Goal: Find specific page/section: Find specific page/section

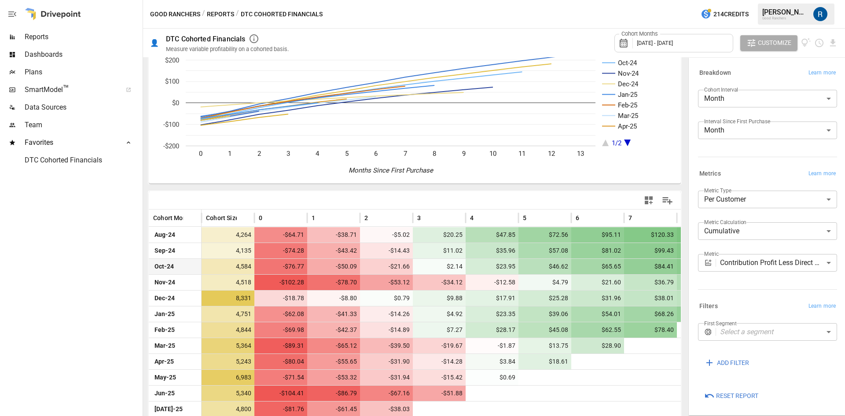
scroll to position [84, 0]
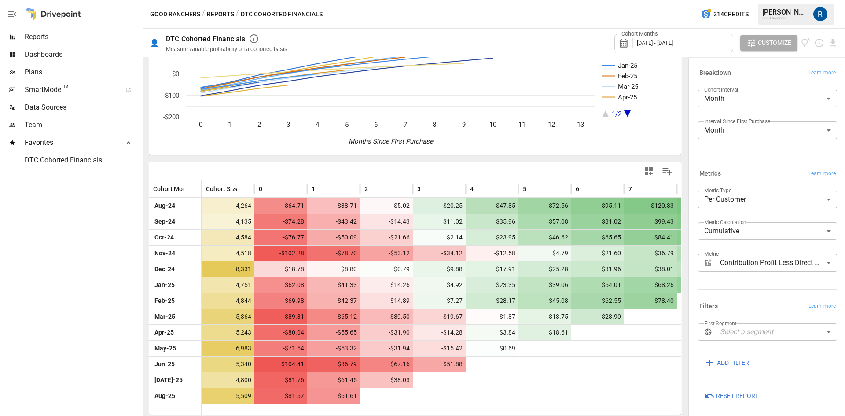
click at [673, 41] on span "[DATE] - [DATE]" at bounding box center [655, 43] width 36 height 7
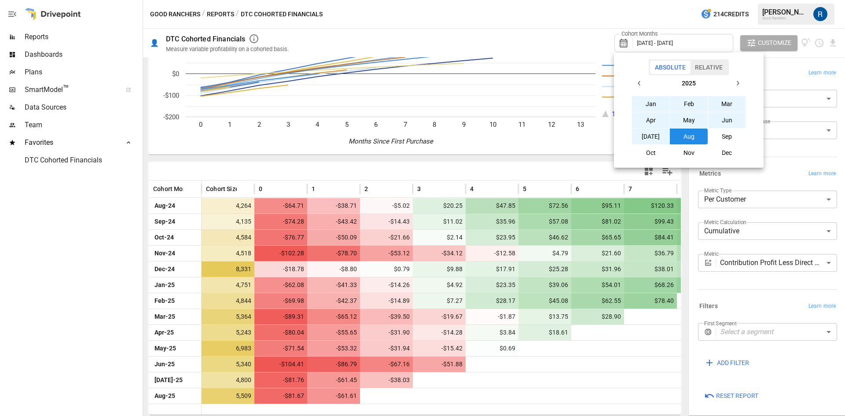
click at [720, 138] on button "Sep" at bounding box center [727, 136] width 38 height 16
click at [655, 102] on button "Jan" at bounding box center [651, 104] width 38 height 16
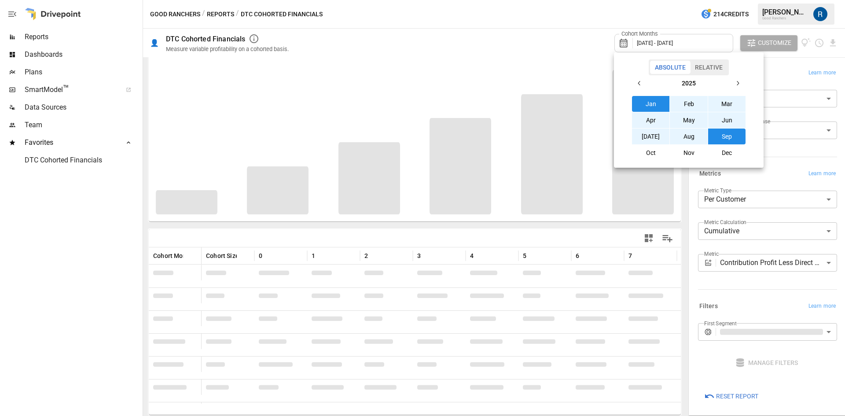
click at [102, 316] on div at bounding box center [422, 208] width 845 height 416
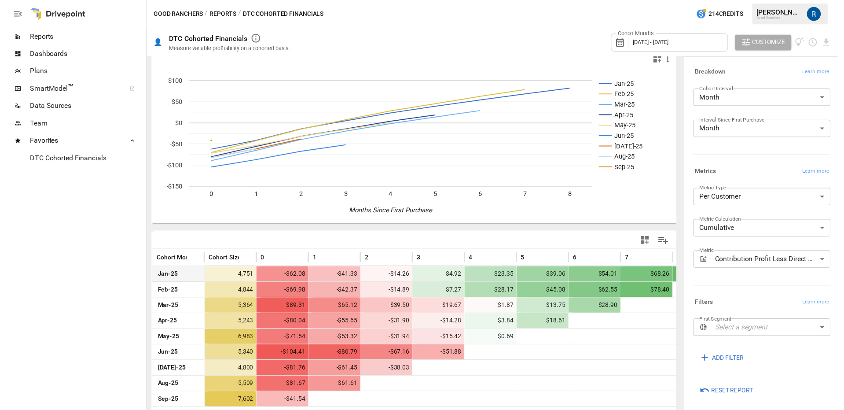
scroll to position [21, 0]
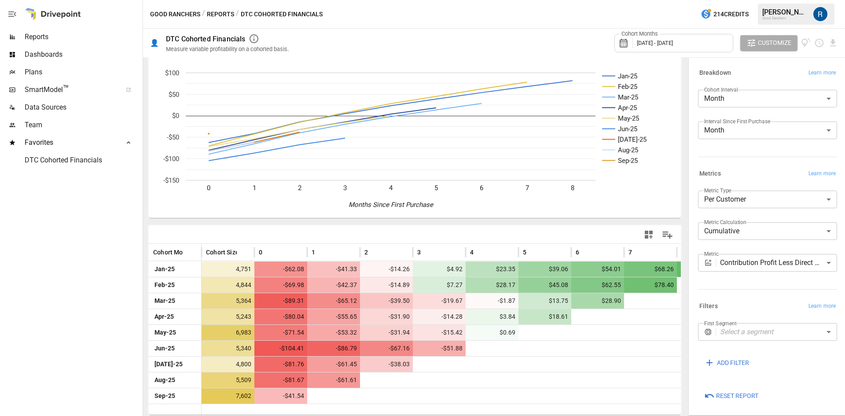
click at [788, 0] on body "Reports Dashboards Plans SmartModel ™ Data Sources Team Favorites DTC Cohorted …" at bounding box center [422, 0] width 845 height 0
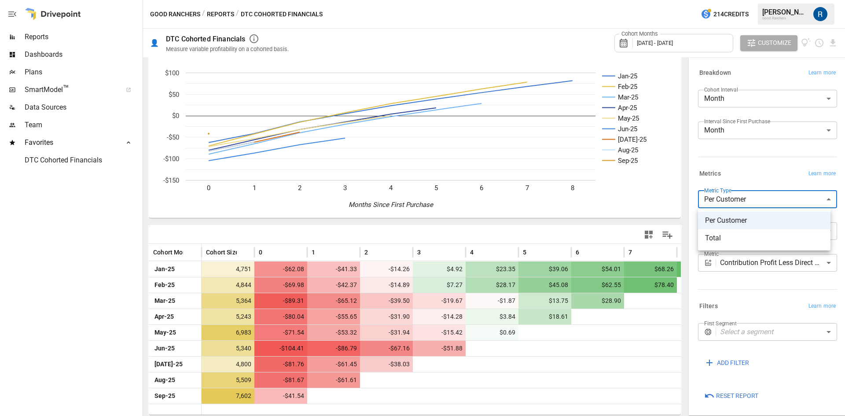
click at [762, 162] on div at bounding box center [422, 208] width 845 height 416
click at [752, 0] on body "Reports Dashboards Plans SmartModel ™ Data Sources Team Favorites DTC Cohorted …" at bounding box center [422, 0] width 845 height 0
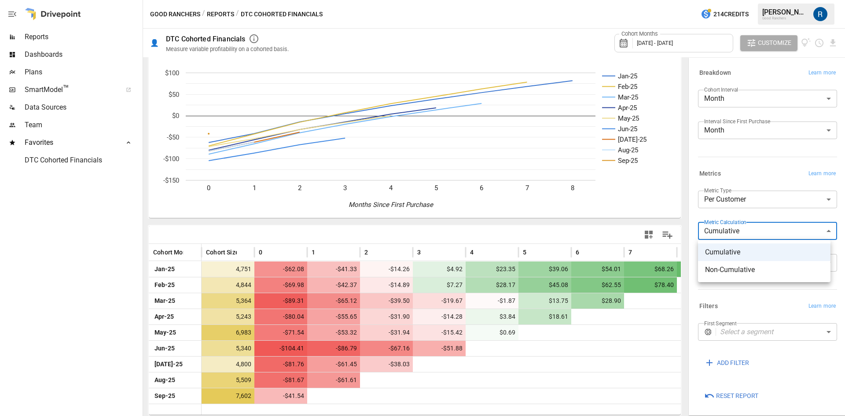
click at [755, 150] on div at bounding box center [422, 208] width 845 height 416
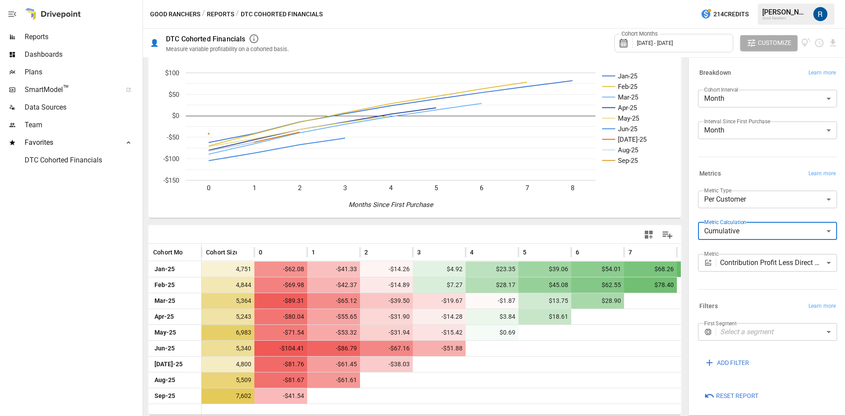
click at [749, 0] on body "Reports Dashboards Plans SmartModel ™ Data Sources Team Favorites DTC Cohorted …" at bounding box center [422, 0] width 845 height 0
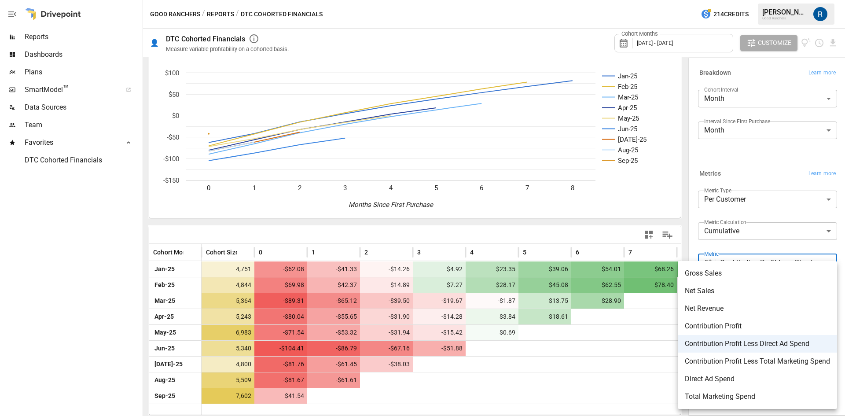
click at [733, 166] on div at bounding box center [422, 208] width 845 height 416
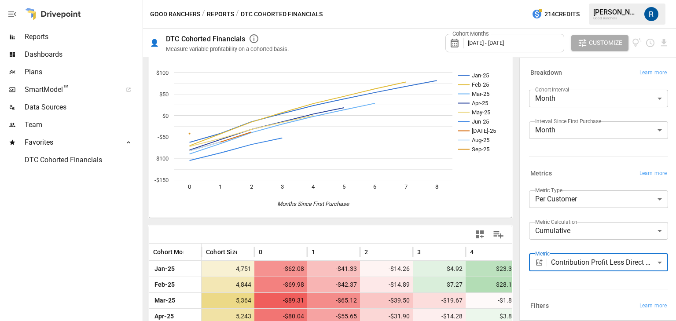
click at [51, 37] on span "Reports" at bounding box center [83, 37] width 116 height 11
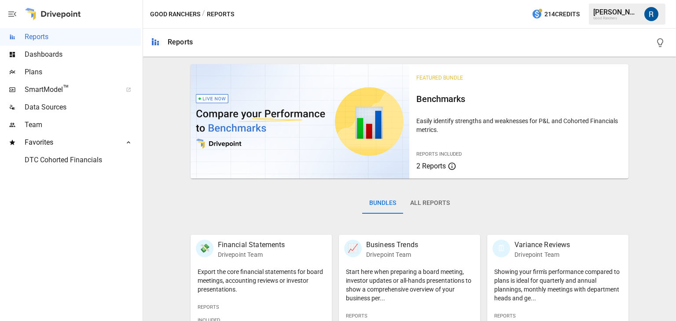
click at [414, 189] on div "Bundles All Reports" at bounding box center [410, 210] width 438 height 49
click at [415, 200] on button "All Reports" at bounding box center [430, 203] width 54 height 21
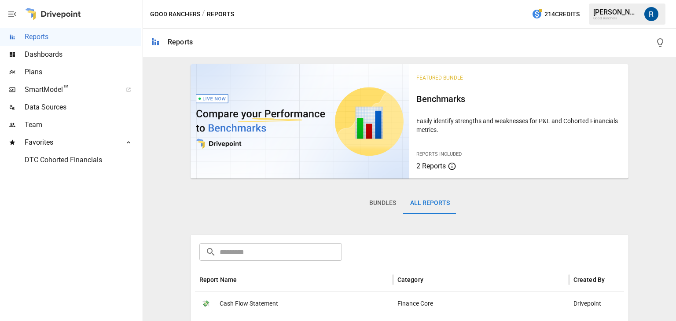
scroll to position [99, 0]
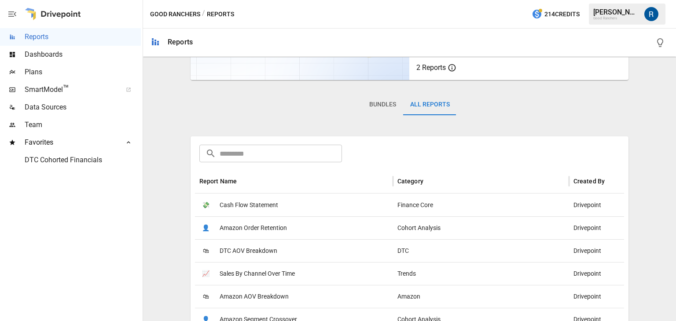
click at [323, 151] on input "text" at bounding box center [281, 154] width 122 height 18
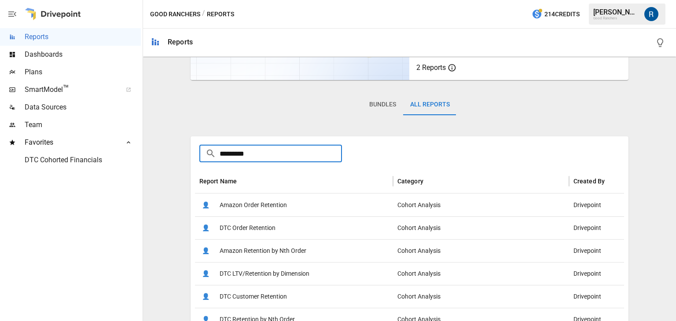
type input "*********"
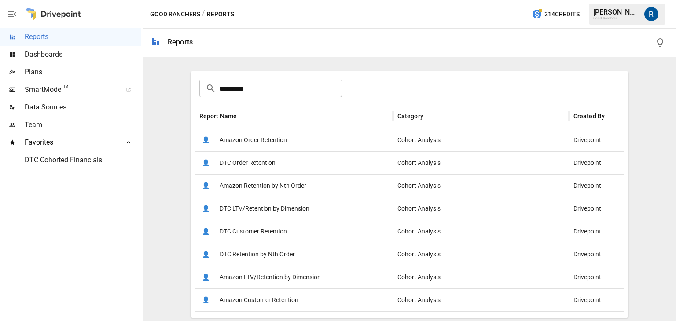
click at [250, 234] on span "DTC Customer Retention" at bounding box center [253, 231] width 67 height 22
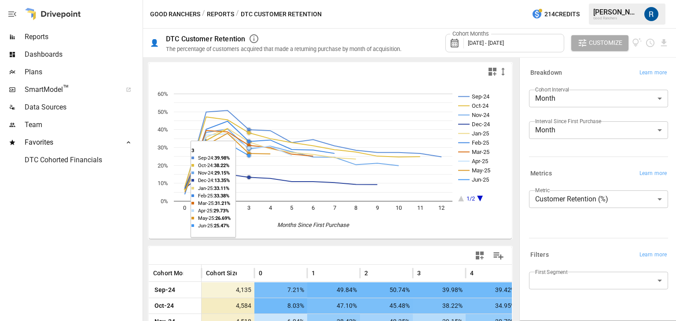
scroll to position [178, 0]
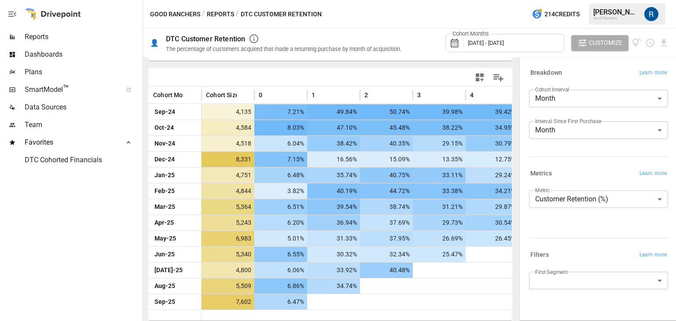
click at [552, 0] on body "Reports Dashboards Plans SmartModel ™ Data Sources Team Favorites DTC Cohorted …" at bounding box center [338, 0] width 676 height 0
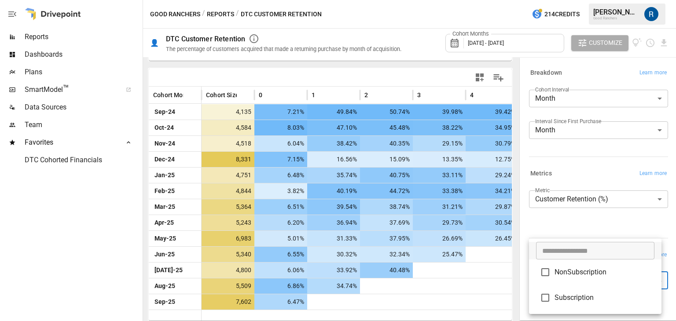
click at [564, 298] on span "Subscription" at bounding box center [604, 298] width 100 height 11
type input "**********"
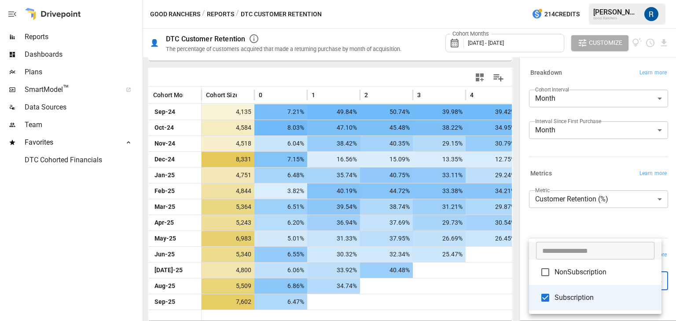
scroll to position [111, 0]
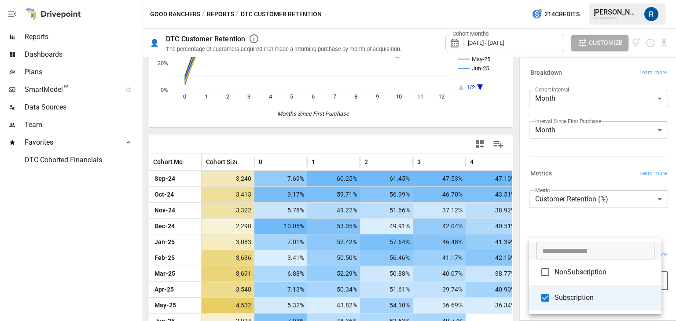
click at [510, 169] on div at bounding box center [338, 160] width 676 height 321
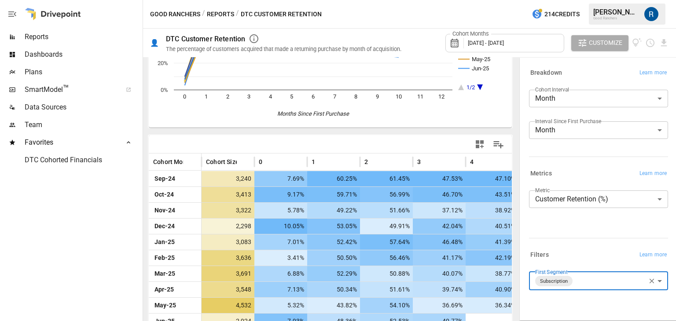
scroll to position [178, 0]
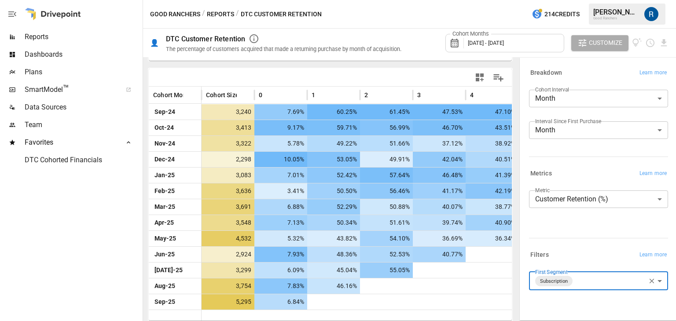
click at [226, 15] on button "Reports" at bounding box center [220, 14] width 27 height 11
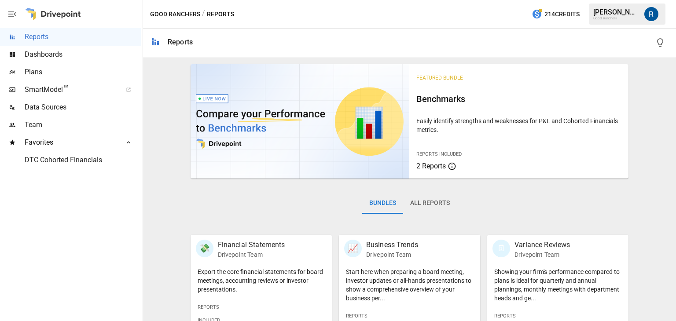
click at [436, 220] on div "Bundles All Reports" at bounding box center [410, 210] width 438 height 49
click at [441, 194] on button "All Reports" at bounding box center [430, 203] width 54 height 21
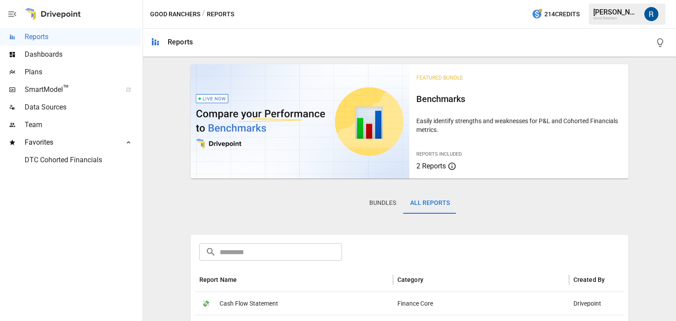
click at [301, 249] on input "text" at bounding box center [281, 252] width 122 height 18
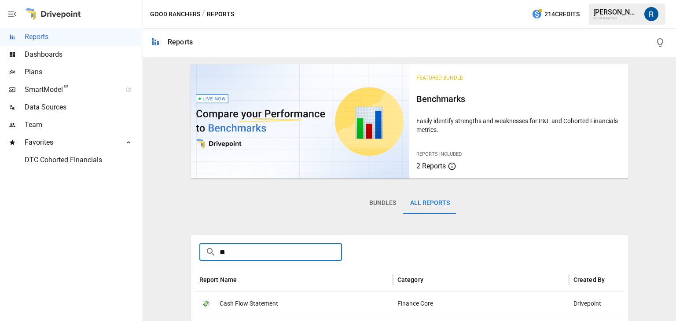
type input "*"
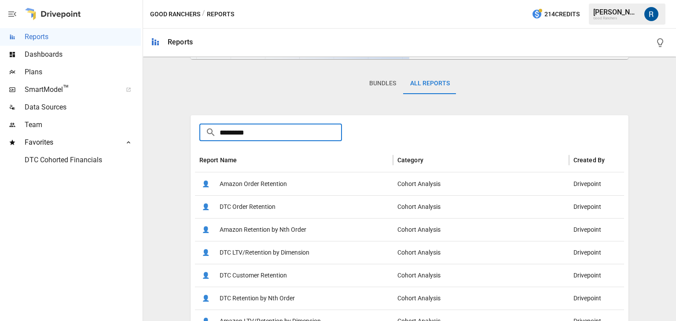
scroll to position [164, 0]
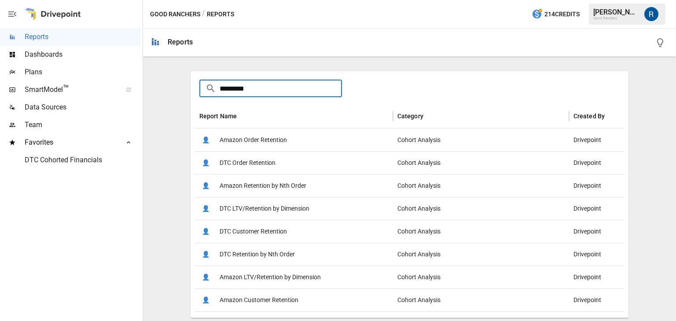
type input "*********"
click at [267, 166] on span "DTC Order Retention" at bounding box center [248, 163] width 56 height 22
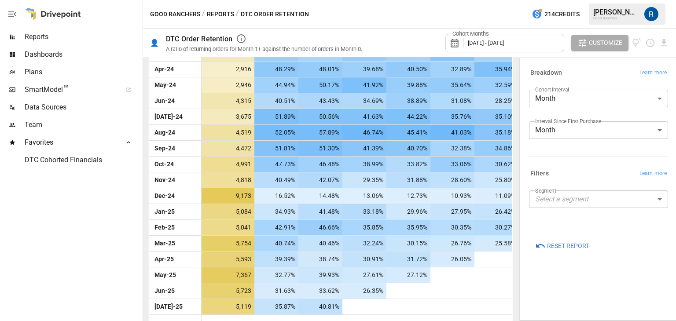
scroll to position [270, 0]
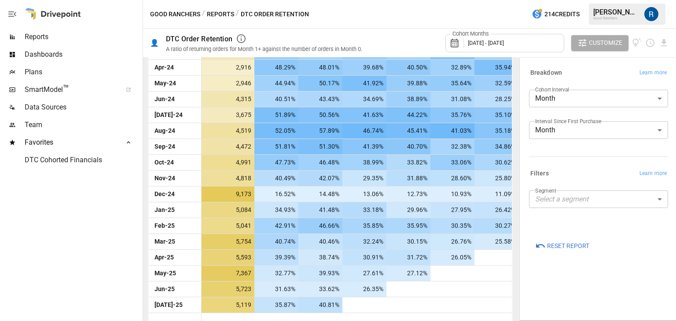
click at [564, 0] on body "Reports Dashboards Plans SmartModel ™ Data Sources Team Favorites DTC Cohorted …" at bounding box center [338, 0] width 676 height 0
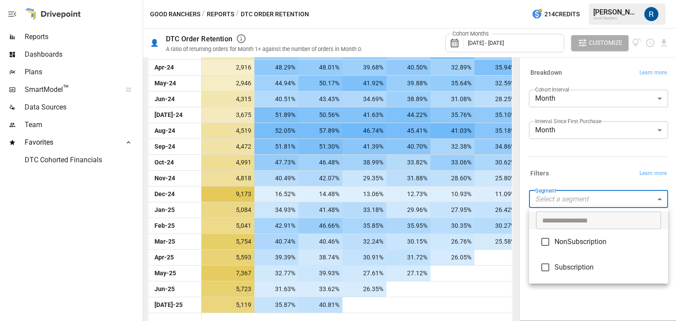
click at [557, 252] on li "NonSubscription" at bounding box center [598, 242] width 139 height 26
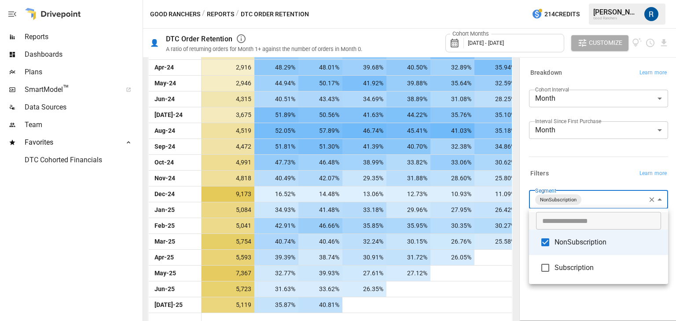
scroll to position [270, 0]
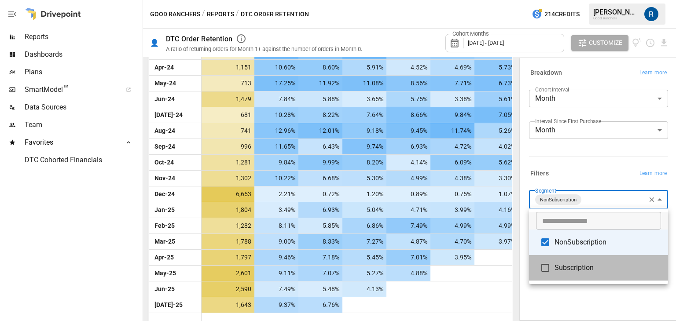
click at [571, 272] on span "Subscription" at bounding box center [607, 268] width 106 height 11
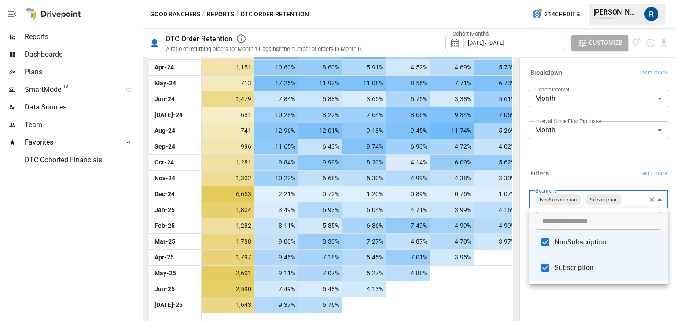
type input "**********"
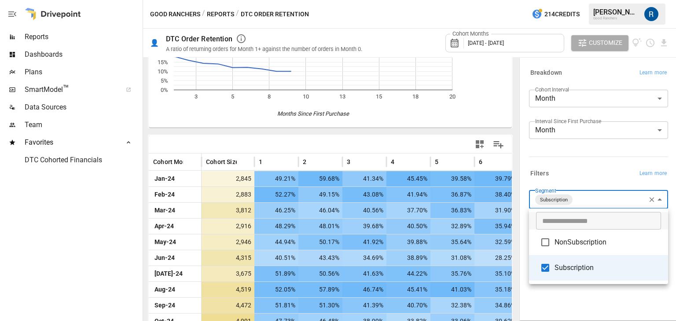
scroll to position [270, 0]
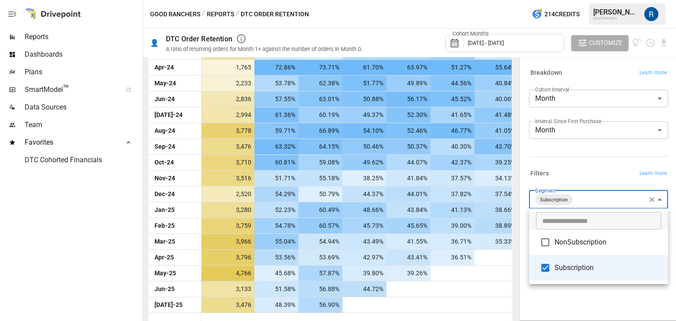
click at [497, 37] on div at bounding box center [338, 160] width 676 height 321
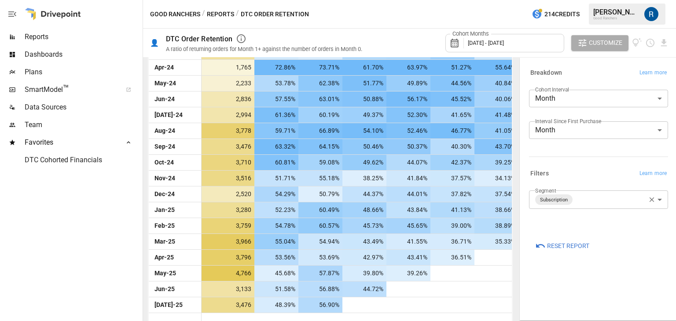
click at [498, 40] on span "[DATE] - [DATE]" at bounding box center [486, 43] width 36 height 7
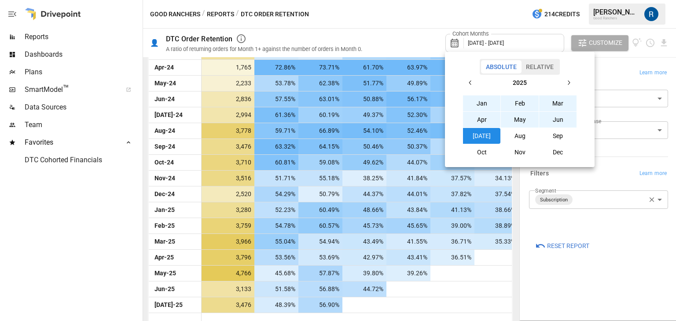
click at [488, 99] on button "Jan" at bounding box center [482, 103] width 38 height 16
click at [543, 137] on button "Sep" at bounding box center [558, 136] width 38 height 16
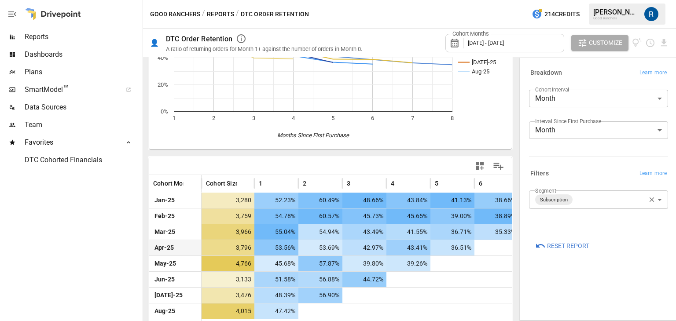
scroll to position [106, 0]
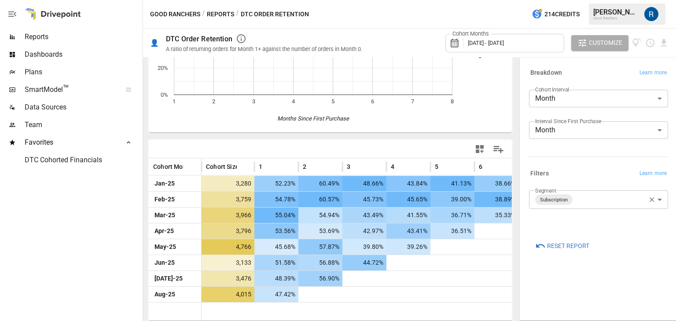
click at [227, 14] on button "Reports" at bounding box center [220, 14] width 27 height 11
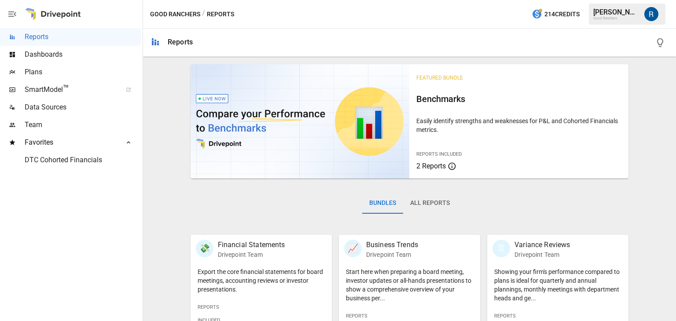
click at [419, 205] on button "All Reports" at bounding box center [430, 203] width 54 height 21
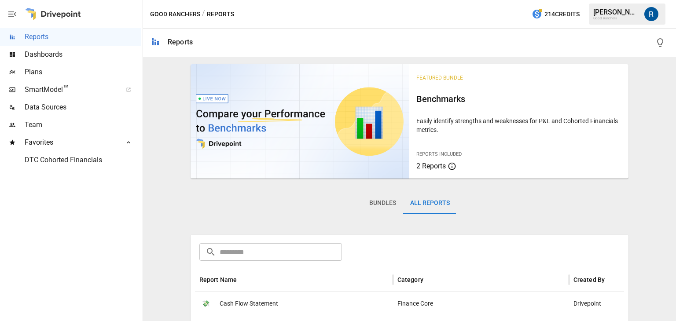
click at [319, 257] on input "text" at bounding box center [281, 252] width 122 height 18
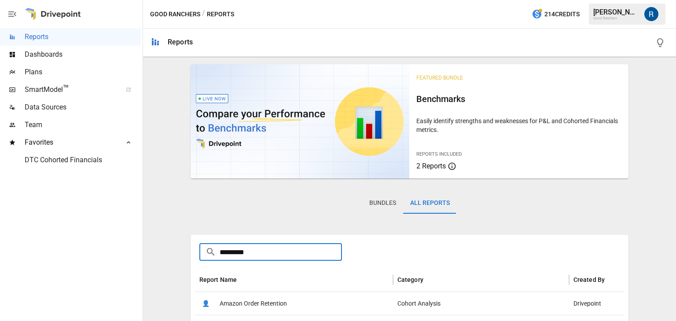
scroll to position [164, 0]
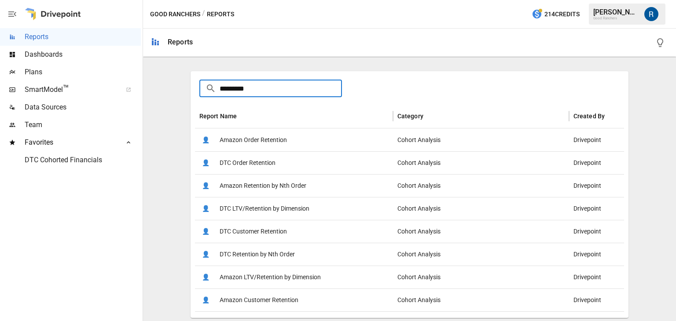
type input "*********"
click at [268, 253] on span "DTC Retention by Nth Order" at bounding box center [257, 254] width 75 height 22
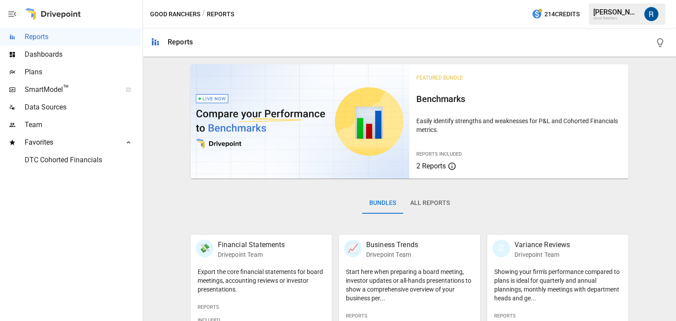
click at [415, 203] on button "All Reports" at bounding box center [430, 203] width 54 height 21
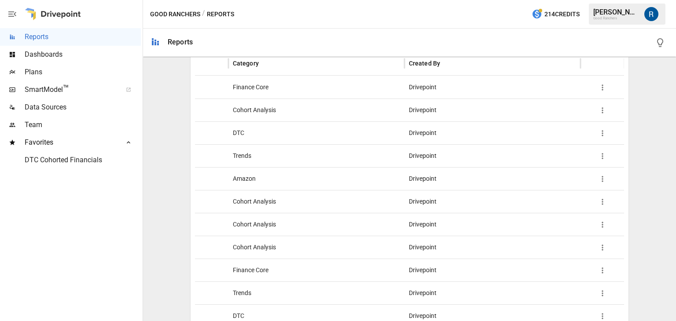
scroll to position [0, 169]
click at [600, 224] on icon "button" at bounding box center [602, 224] width 9 height 9
click at [600, 224] on li "Add Favorite" at bounding box center [621, 229] width 49 height 18
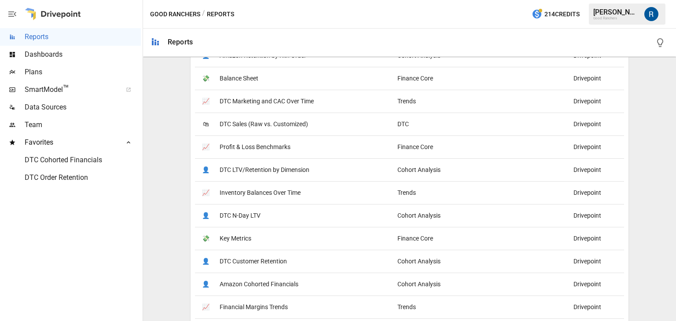
scroll to position [0, 170]
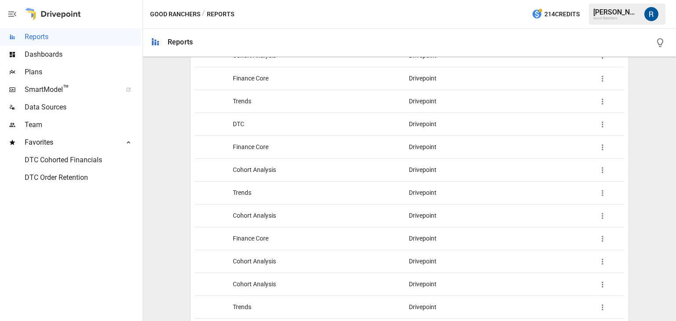
click at [598, 263] on icon "button" at bounding box center [602, 261] width 9 height 9
click at [611, 264] on li "Add Favorite" at bounding box center [619, 267] width 49 height 18
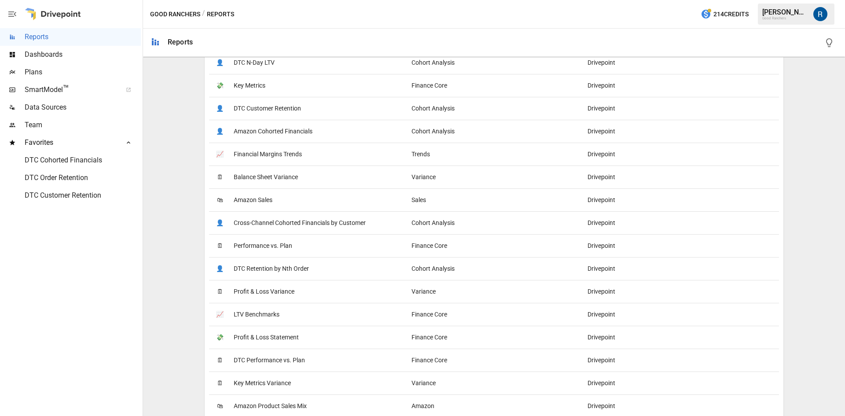
scroll to position [561, 0]
